Goal: Check status

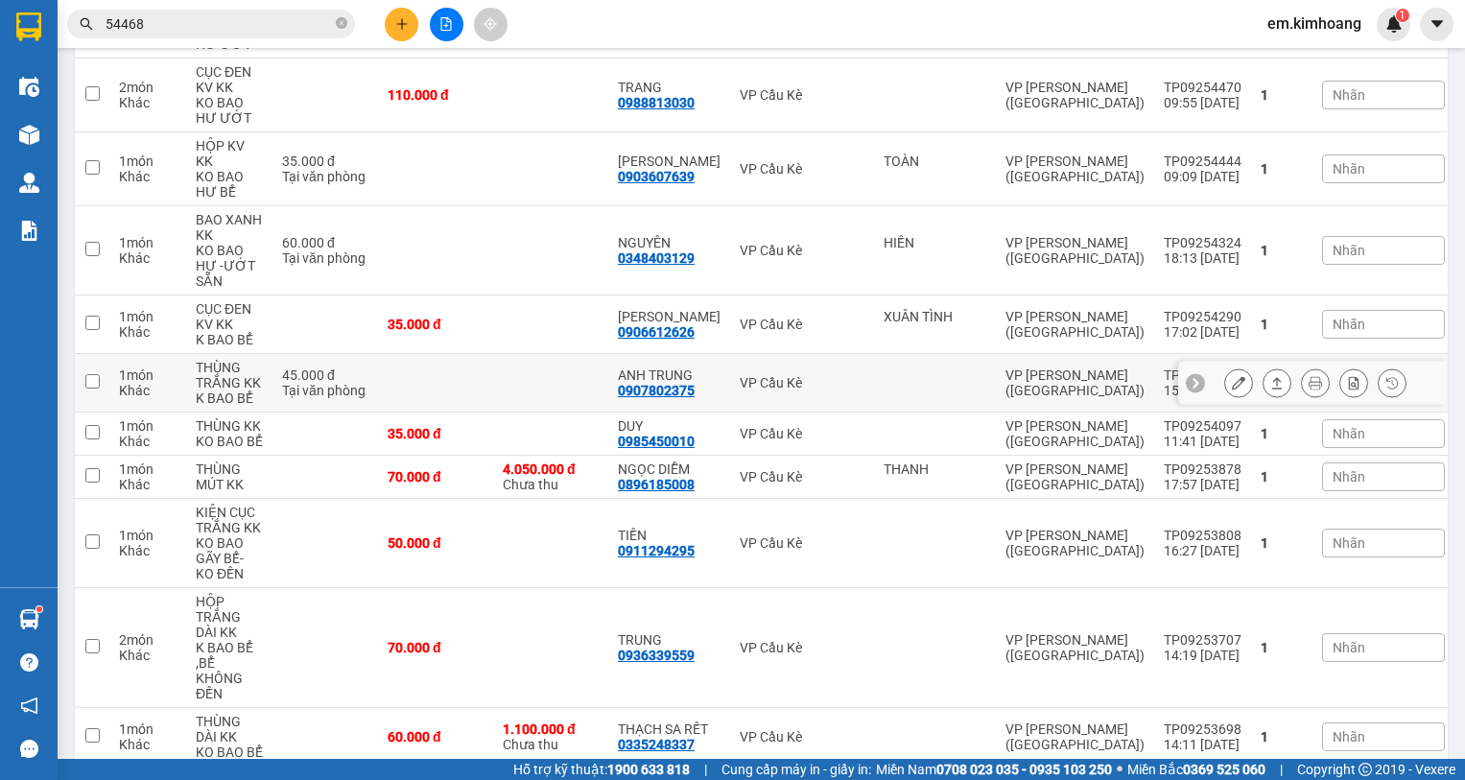
scroll to position [767, 0]
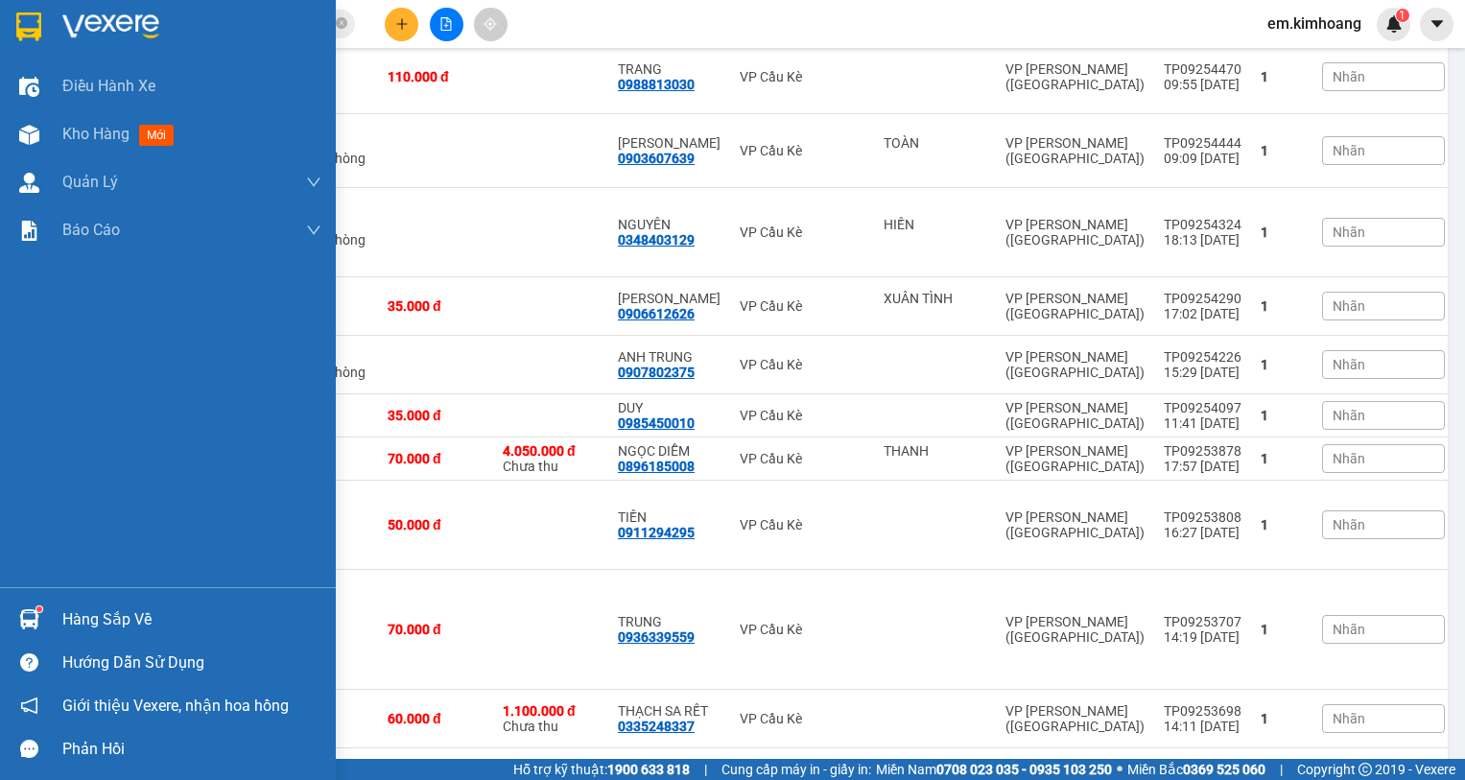
drag, startPoint x: 104, startPoint y: 604, endPoint x: 147, endPoint y: 596, distance: 44.0
click at [105, 603] on div "Hàng sắp về" at bounding box center [168, 619] width 336 height 43
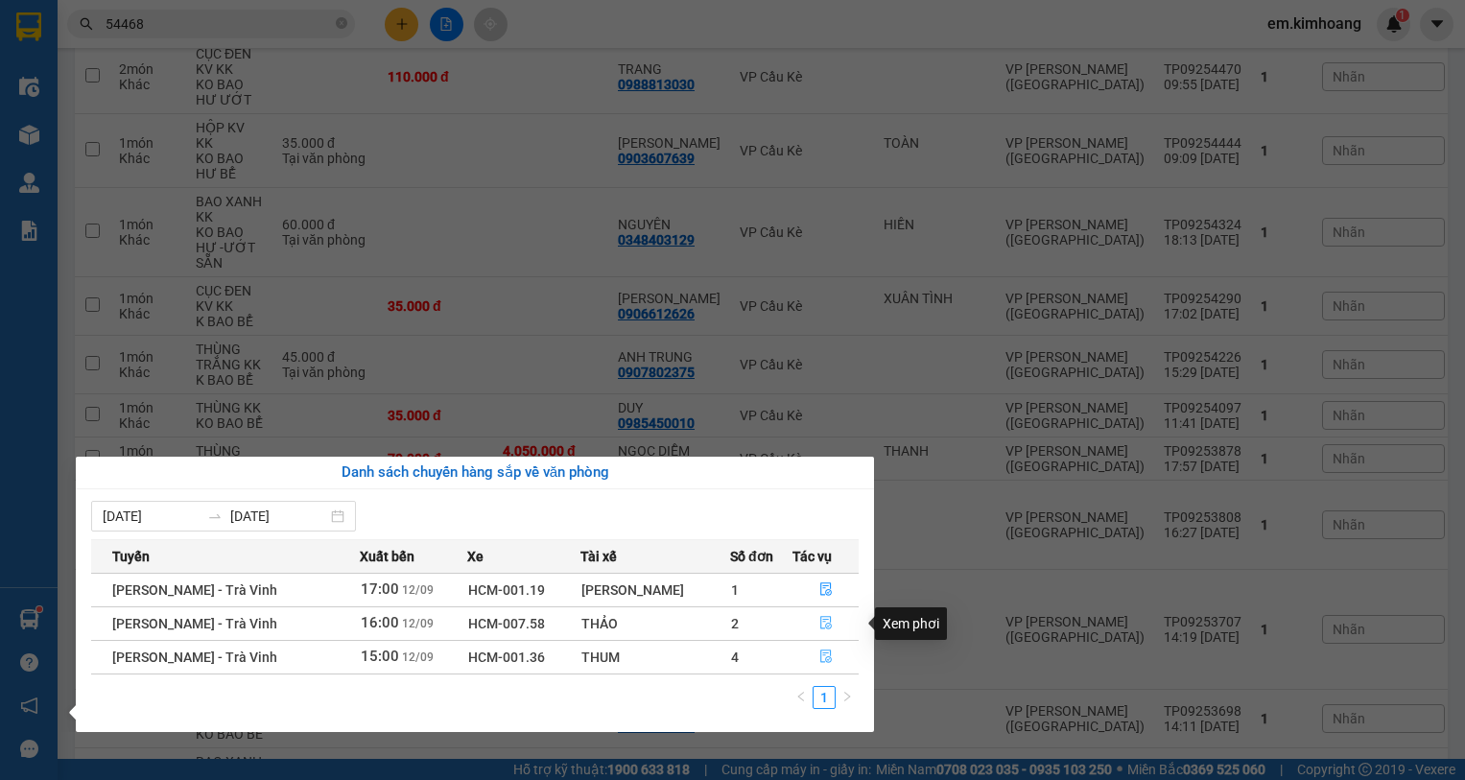
click at [818, 646] on tbody "[PERSON_NAME] - Trà Vinh 17:00 [DATE] HCM-001.19 Phong H 1 [PERSON_NAME] - Trà …" at bounding box center [474, 623] width 767 height 101
click at [819, 652] on icon "file-done" at bounding box center [825, 655] width 13 height 13
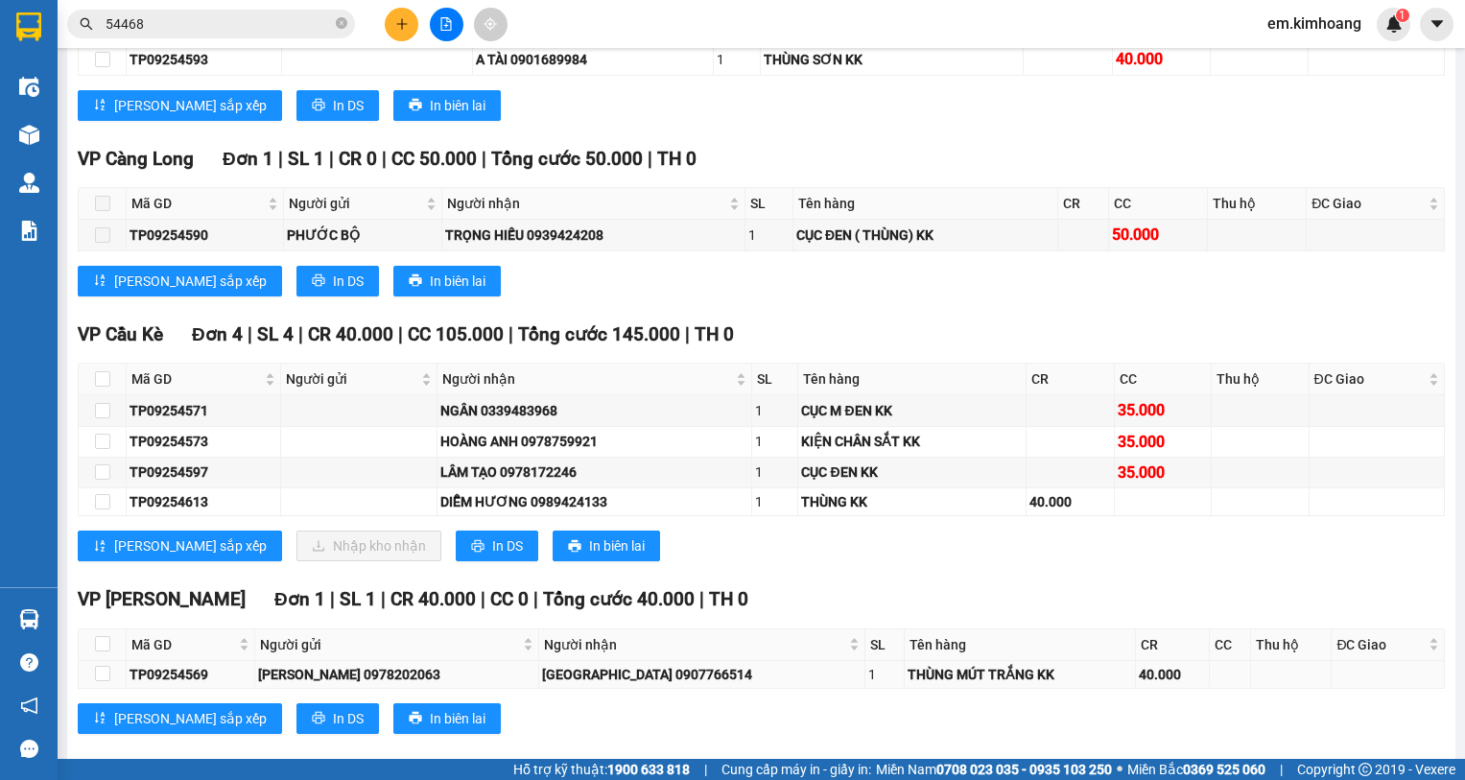
scroll to position [2460, 0]
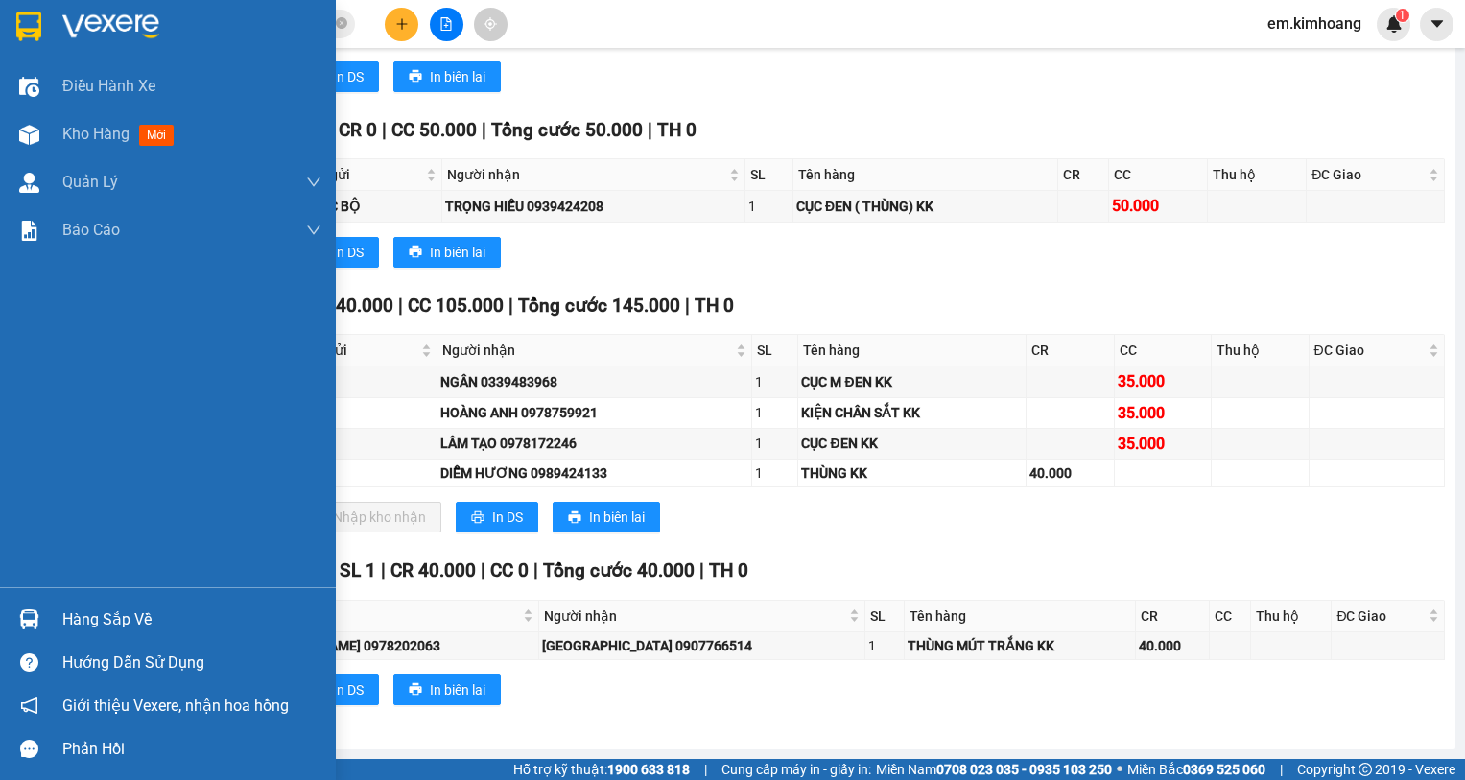
drag, startPoint x: 96, startPoint y: 619, endPoint x: 147, endPoint y: 614, distance: 51.1
click at [126, 614] on div "Hàng sắp về" at bounding box center [191, 619] width 259 height 29
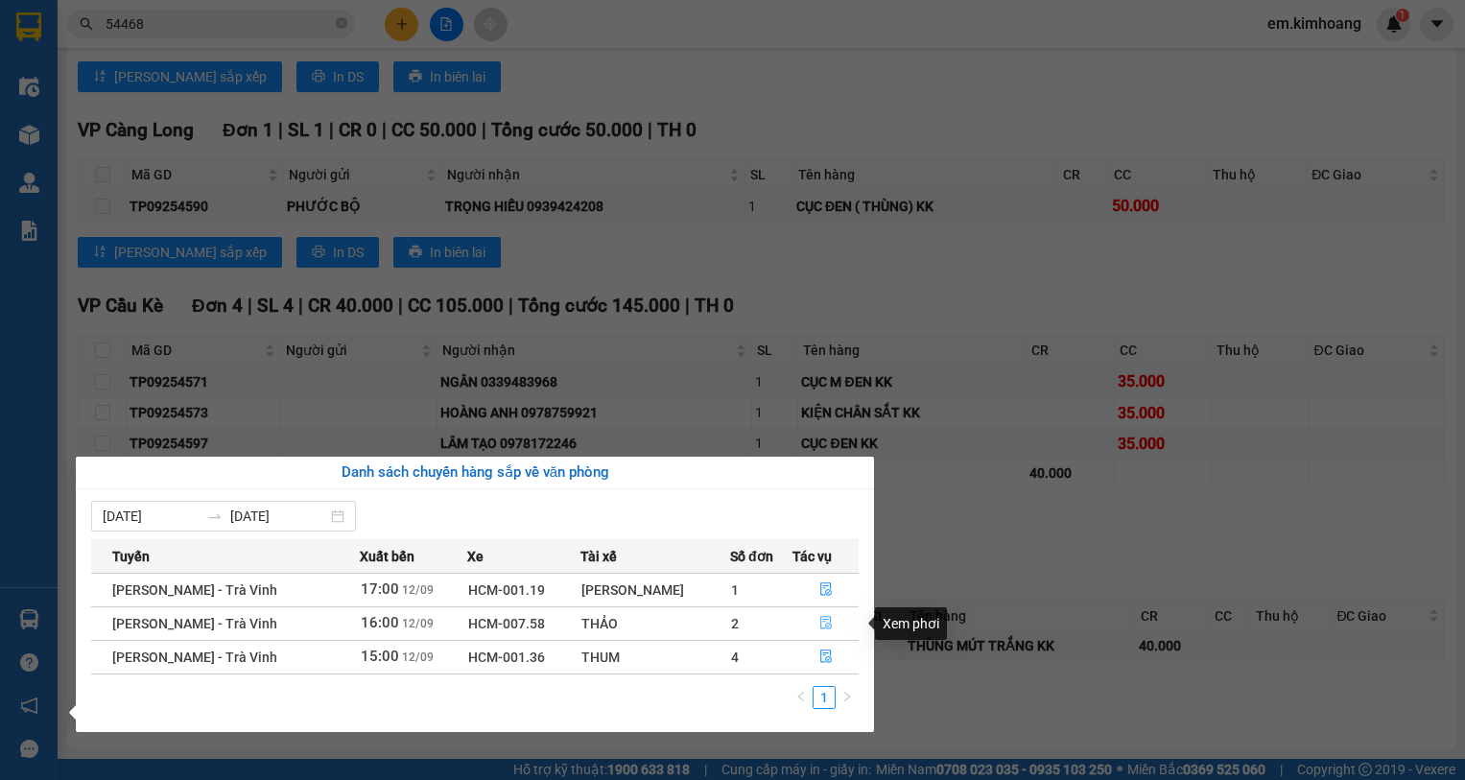
click at [819, 618] on icon "file-done" at bounding box center [825, 622] width 13 height 13
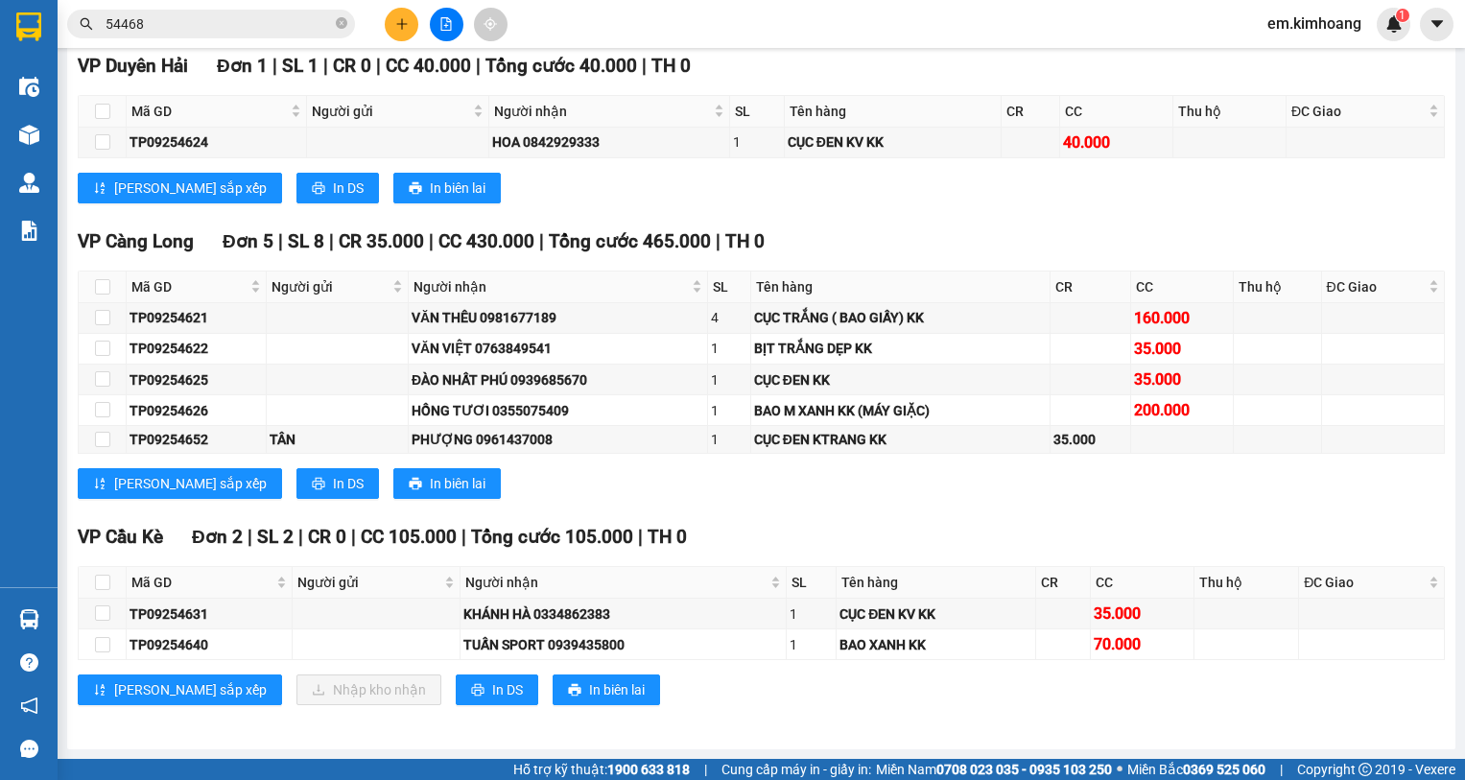
scroll to position [1989, 0]
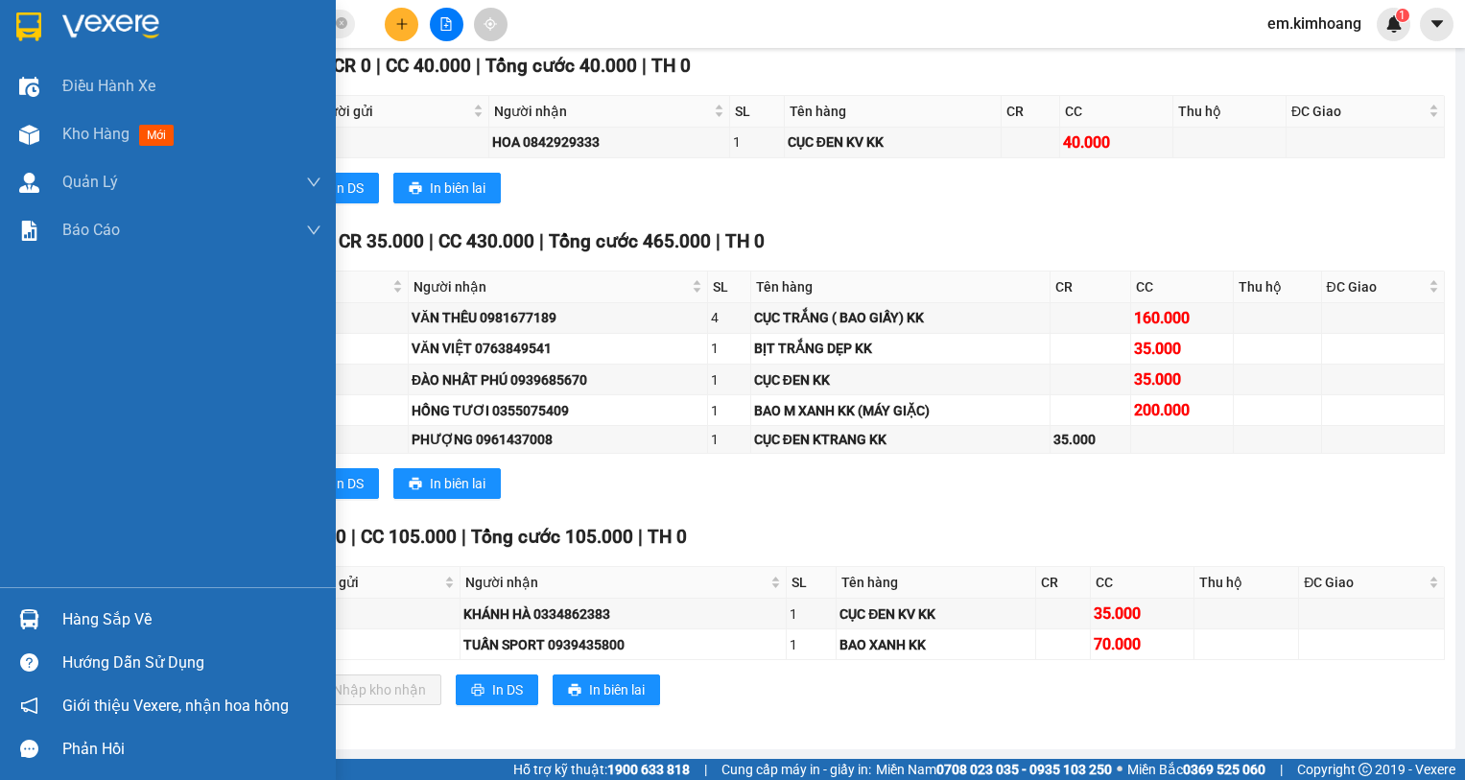
drag, startPoint x: 71, startPoint y: 620, endPoint x: 87, endPoint y: 615, distance: 17.0
click at [80, 617] on div "Hàng sắp về" at bounding box center [191, 619] width 259 height 29
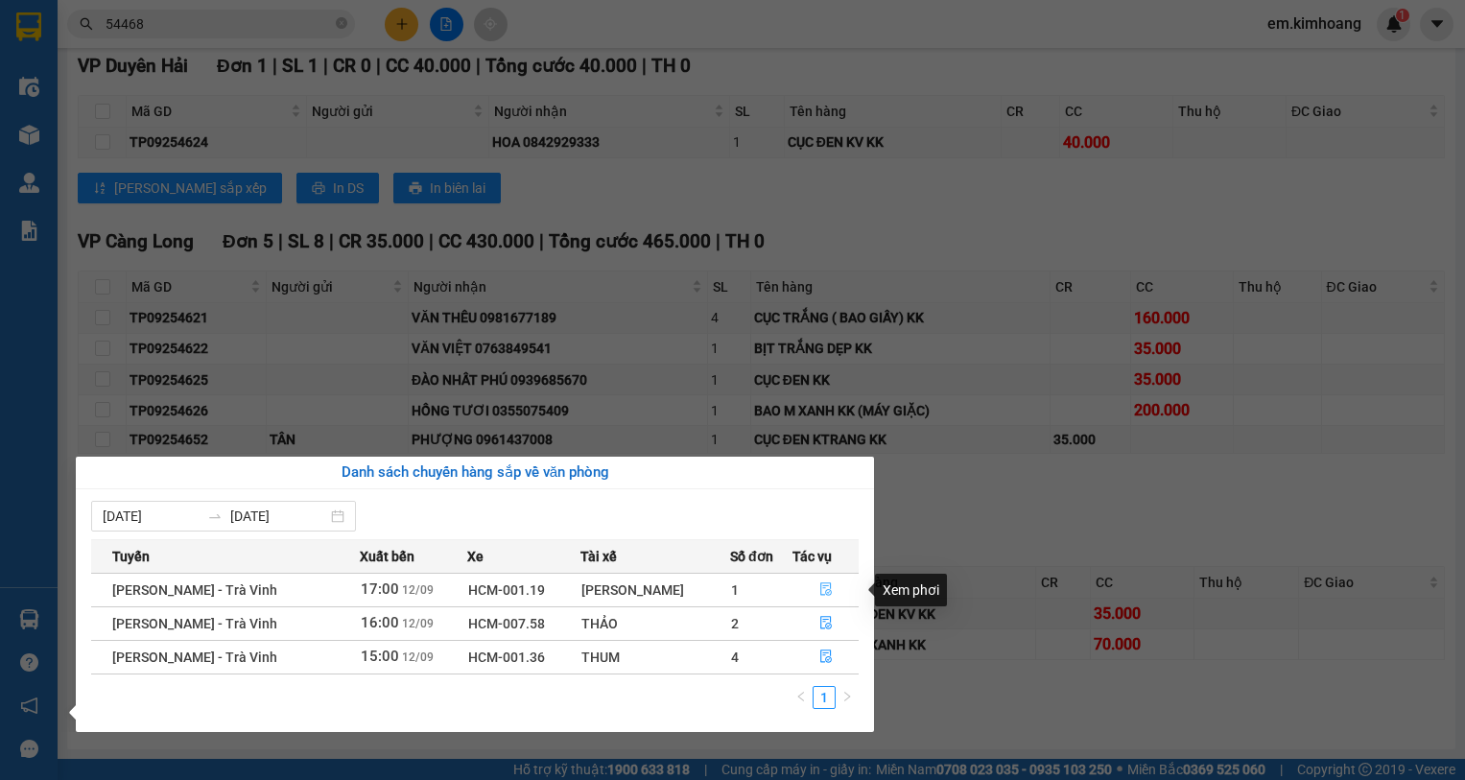
click at [821, 593] on icon "file-done" at bounding box center [825, 588] width 13 height 13
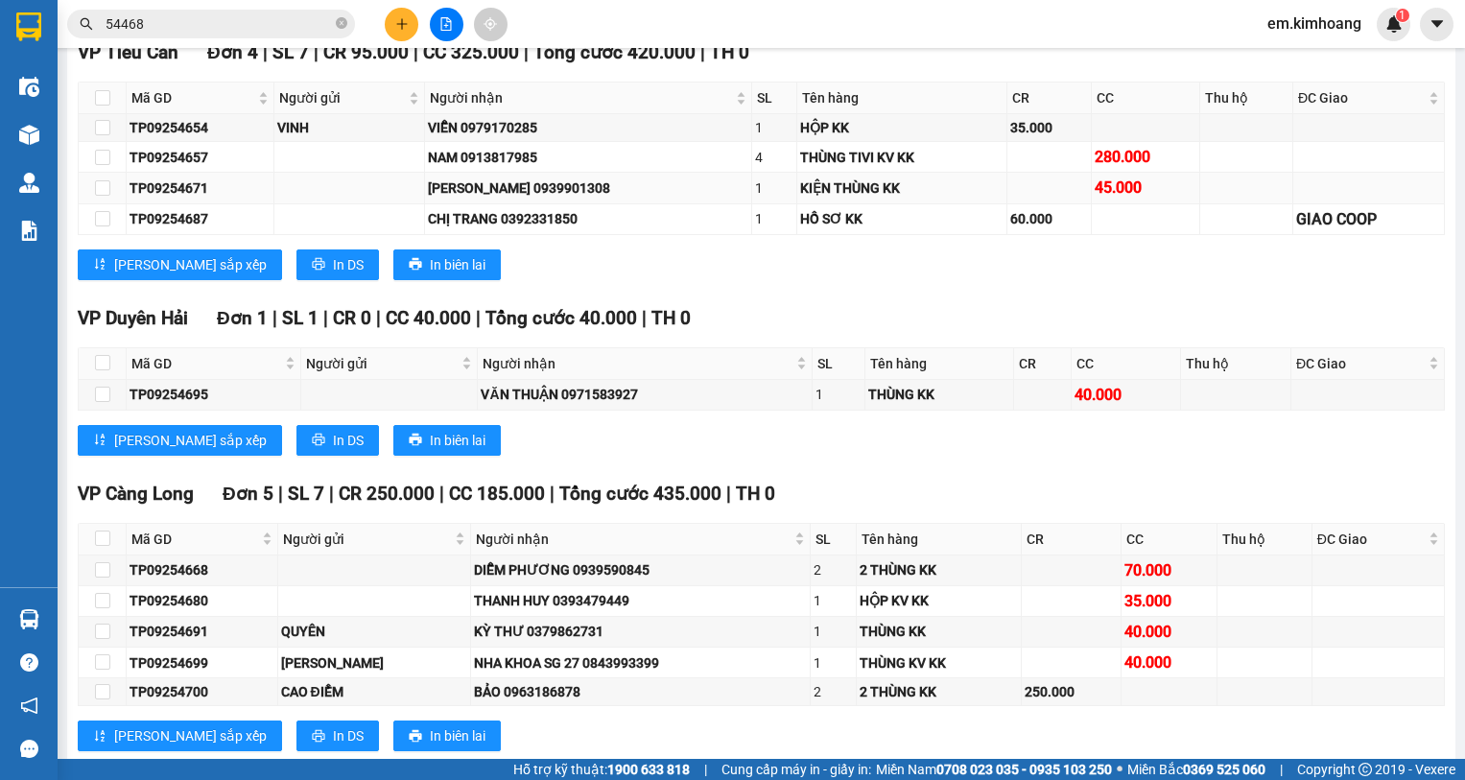
scroll to position [2155, 0]
